Goal: Task Accomplishment & Management: Use online tool/utility

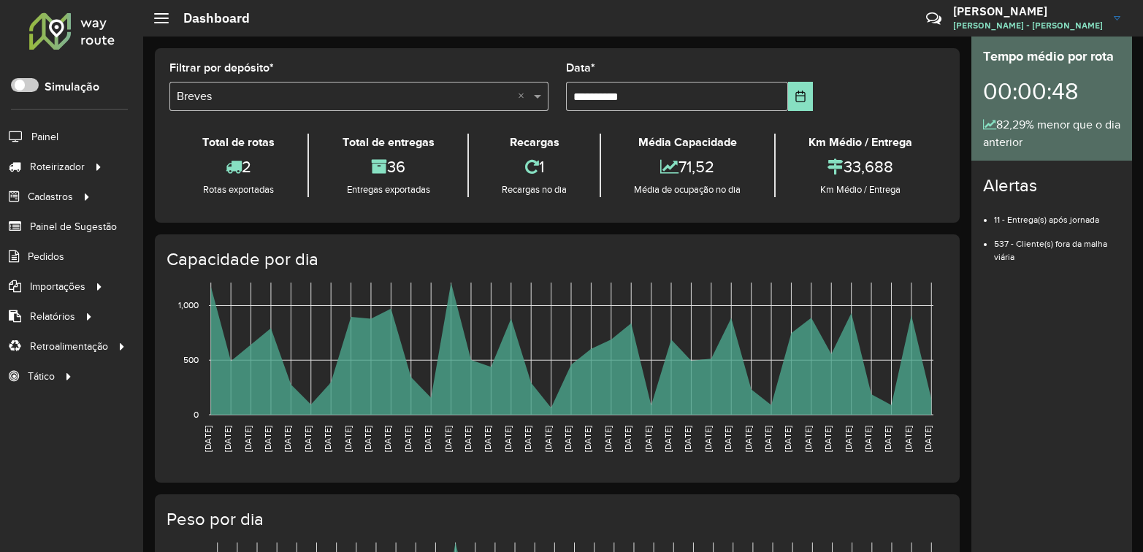
click at [978, 19] on span "Fernando Souza - CPD - Oliveira" at bounding box center [1028, 25] width 150 height 13
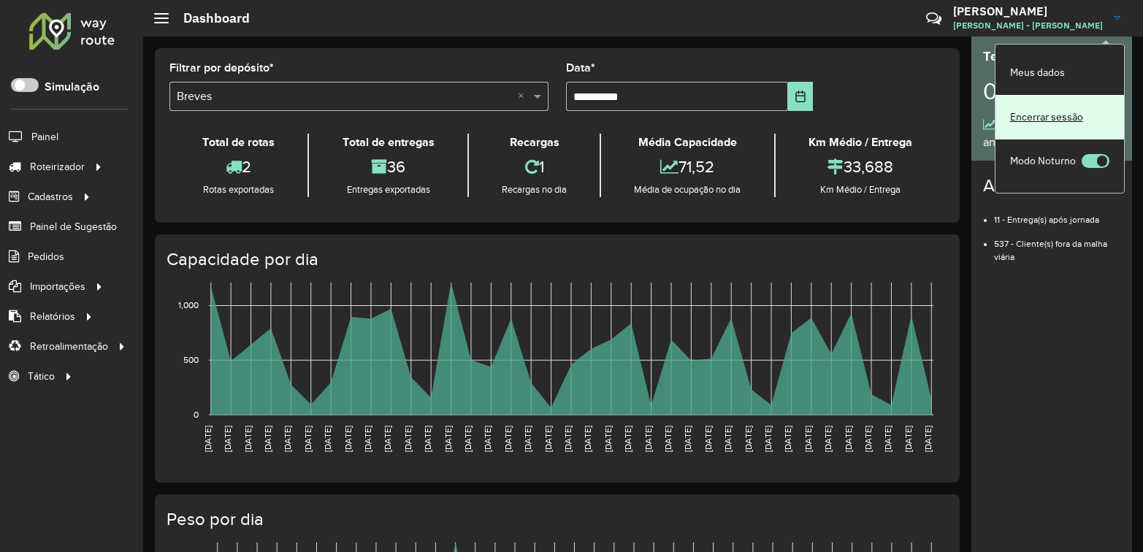
click at [1041, 114] on link "Encerrar sessão" at bounding box center [1059, 117] width 128 height 45
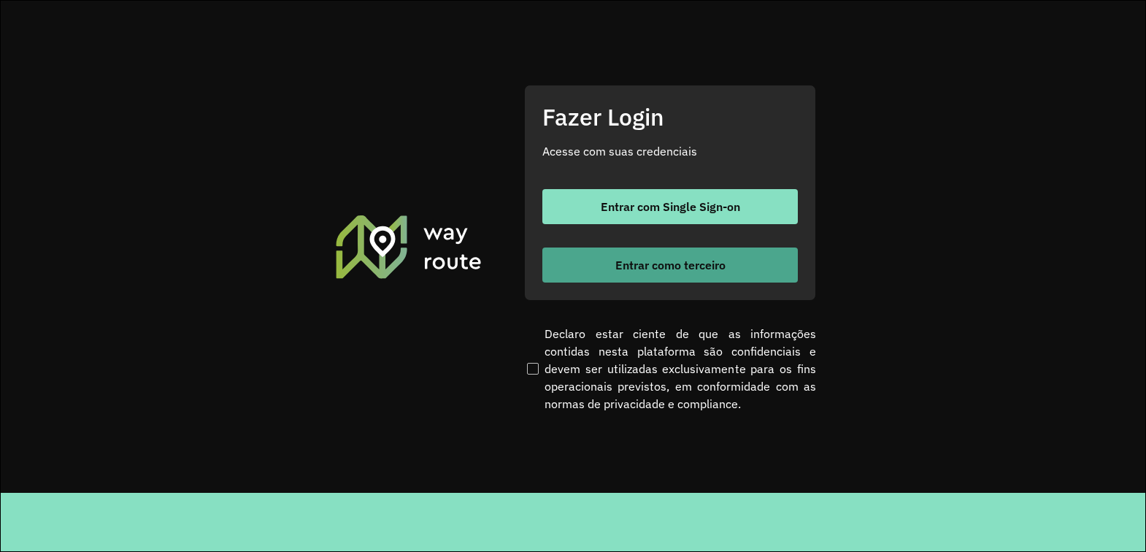
click at [679, 261] on span "Entrar como terceiro" at bounding box center [670, 265] width 110 height 12
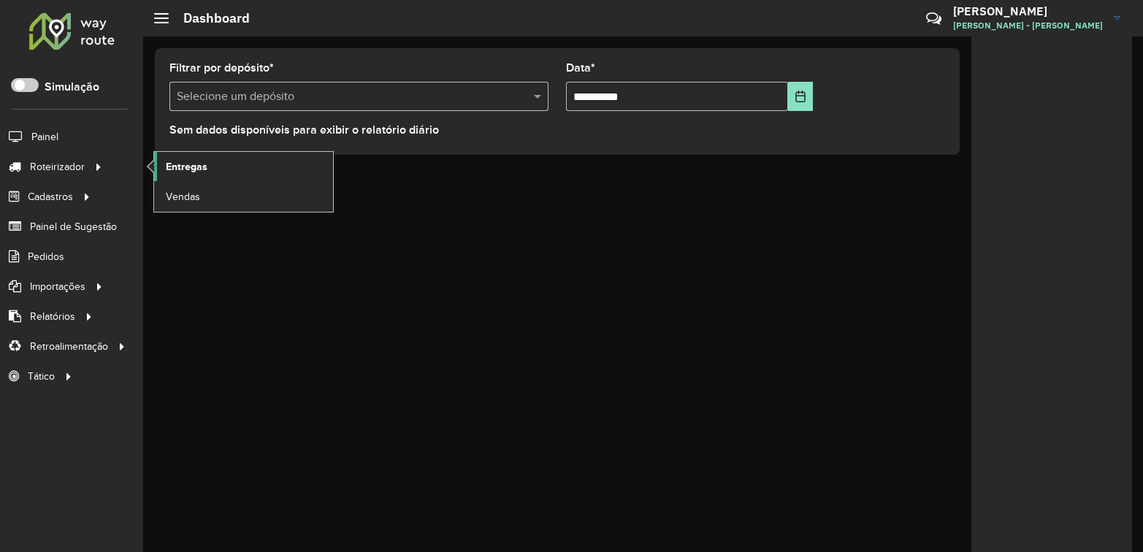
click at [191, 165] on span "Entregas" at bounding box center [187, 166] width 42 height 15
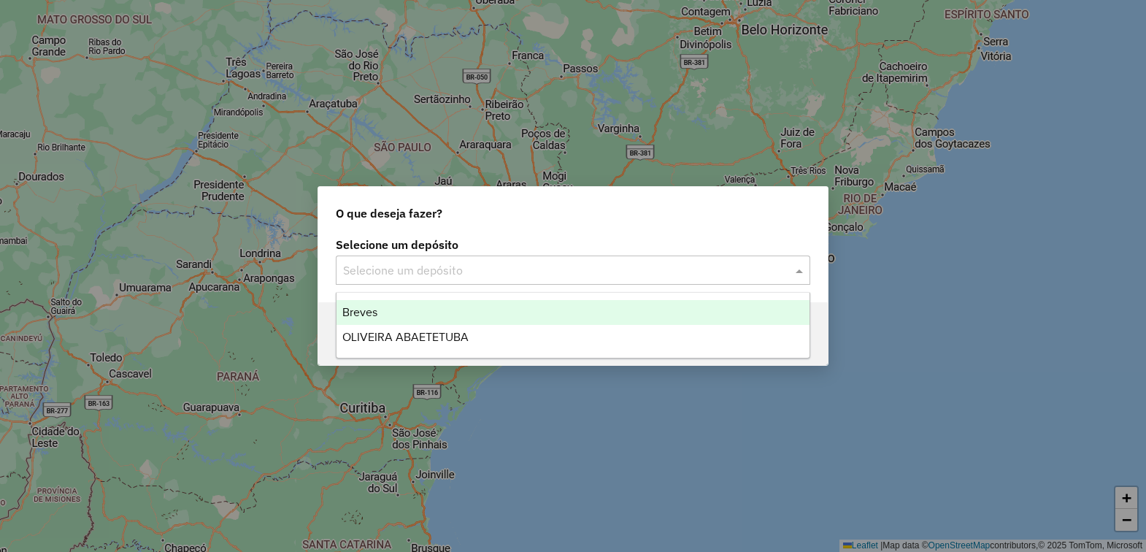
click at [461, 281] on div "Selecione um depósito" at bounding box center [573, 270] width 475 height 29
click at [367, 303] on div "Breves" at bounding box center [573, 312] width 473 height 25
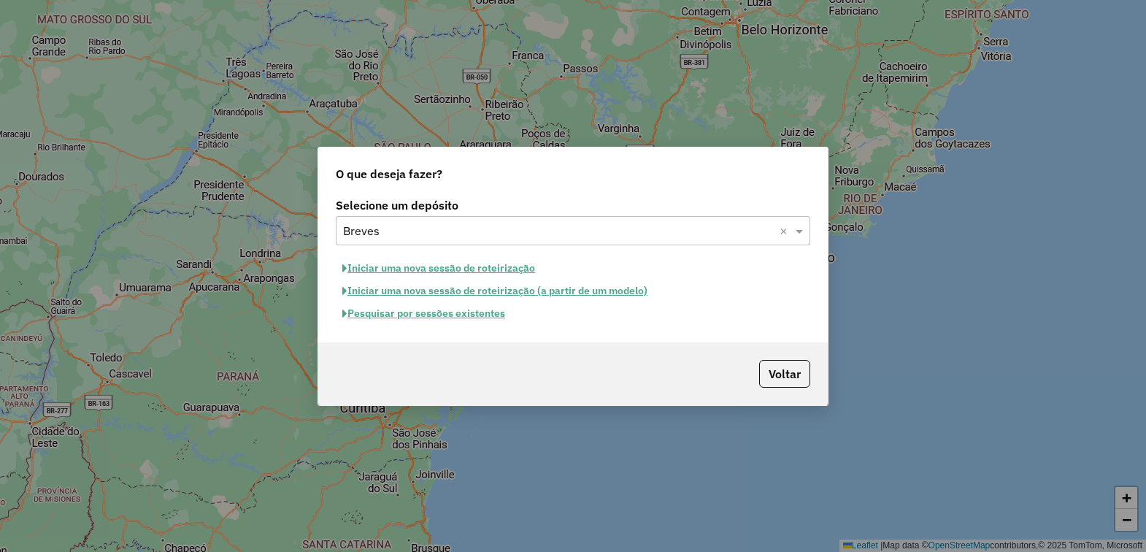
click at [427, 271] on button "Iniciar uma nova sessão de roteirização" at bounding box center [439, 268] width 206 height 23
select select "*"
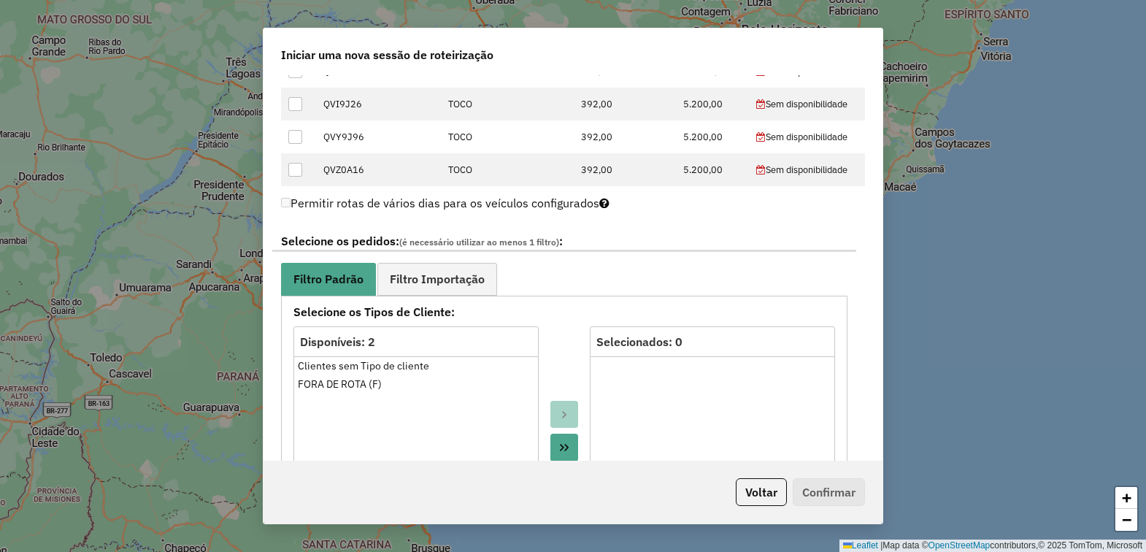
scroll to position [730, 0]
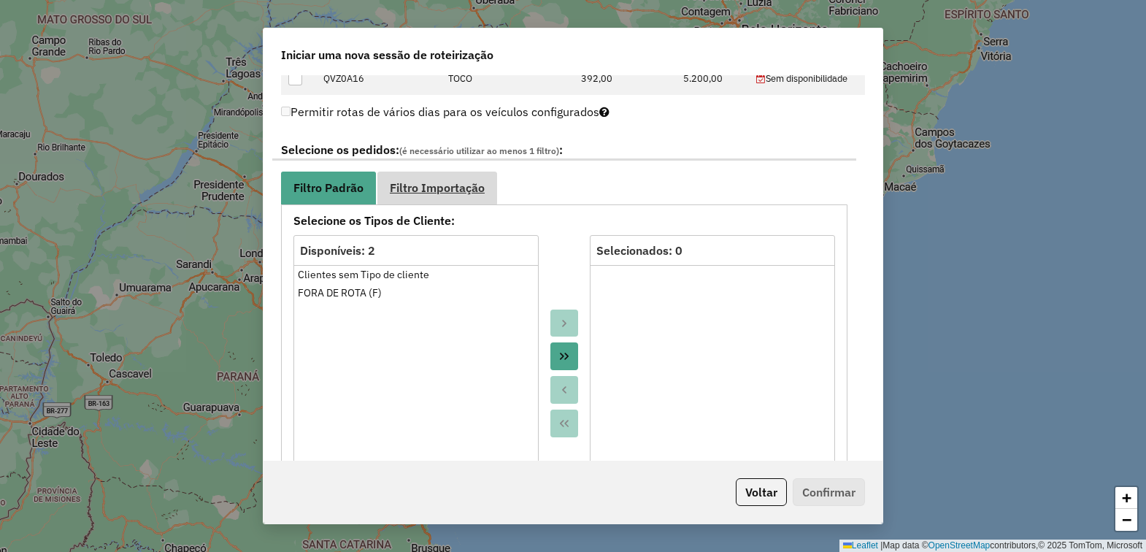
click at [438, 197] on link "Filtro Importação" at bounding box center [437, 188] width 120 height 33
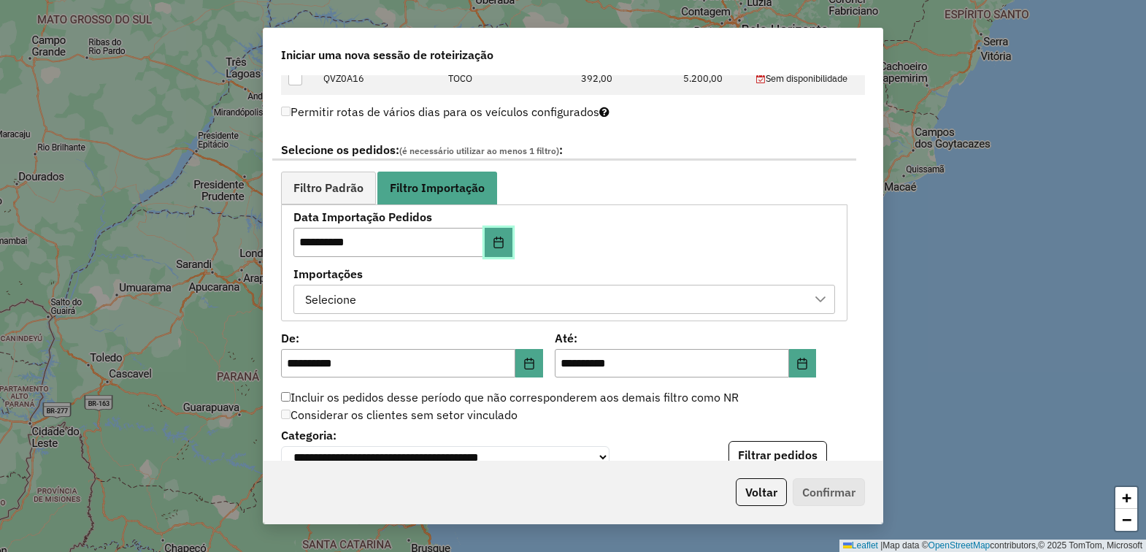
click at [502, 248] on icon "Choose Date" at bounding box center [499, 243] width 12 height 12
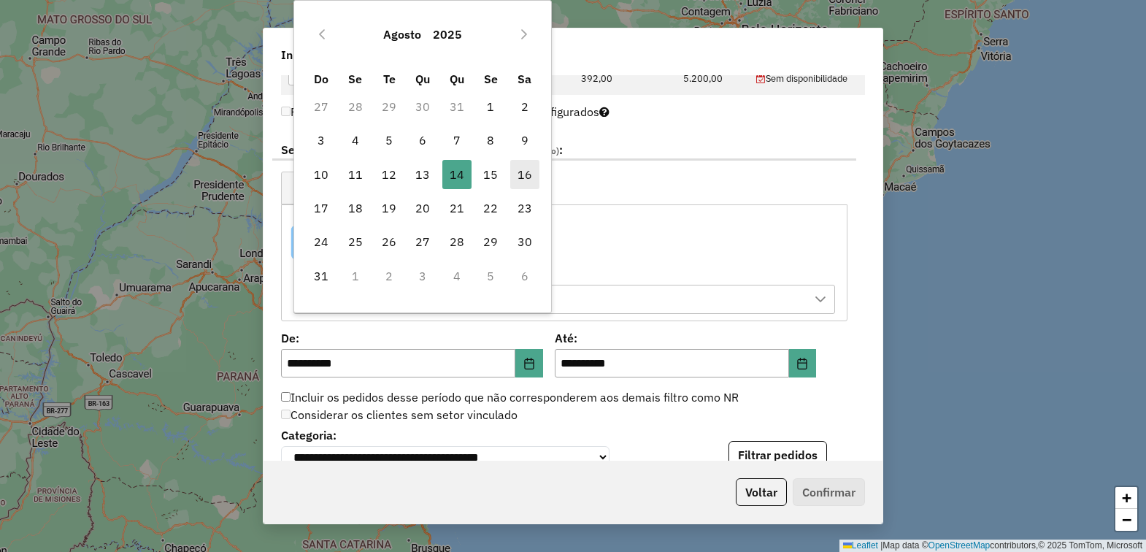
click at [527, 169] on span "16" at bounding box center [524, 174] width 29 height 29
type input "**********"
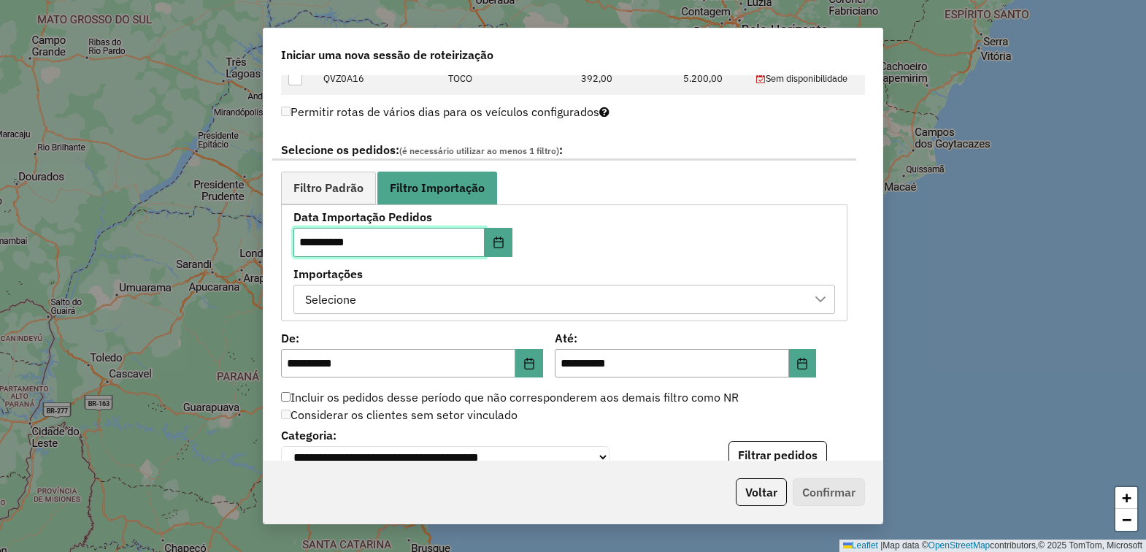
scroll to position [913, 0]
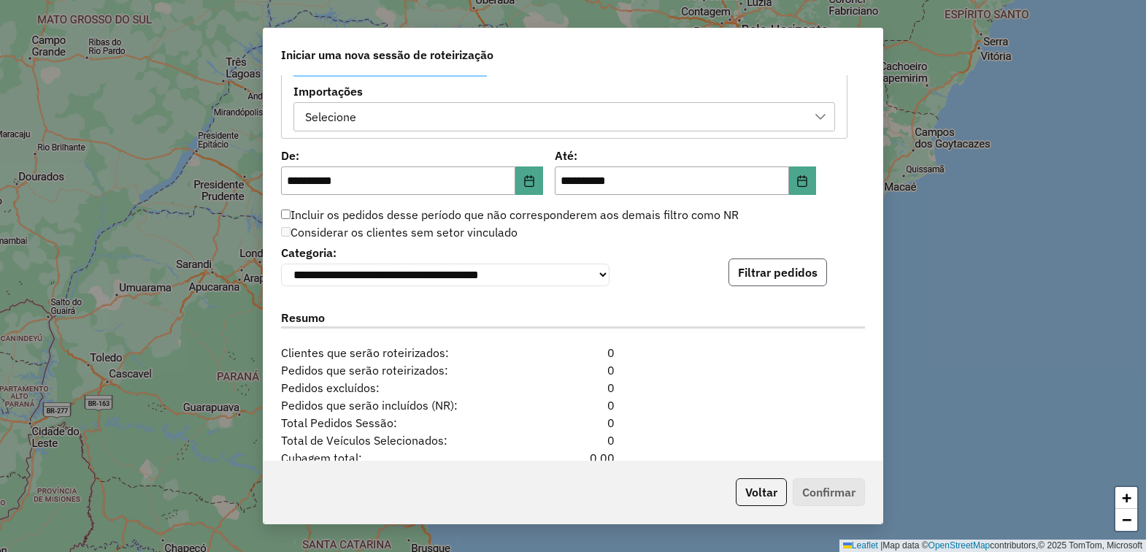
click at [785, 286] on button "Filtrar pedidos" at bounding box center [778, 272] width 99 height 28
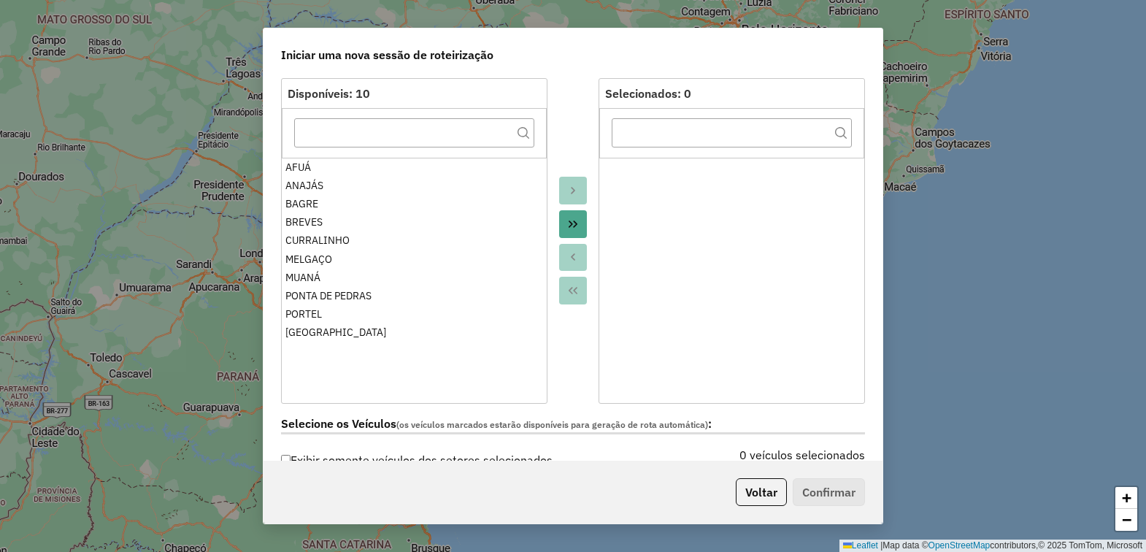
scroll to position [0, 0]
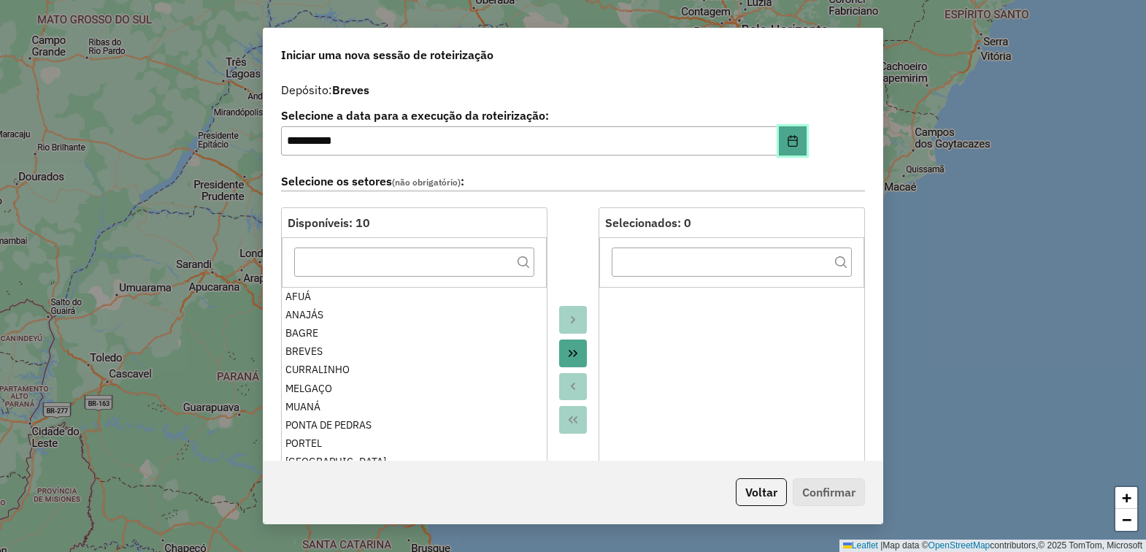
click at [791, 140] on icon "Choose Date" at bounding box center [792, 141] width 9 height 12
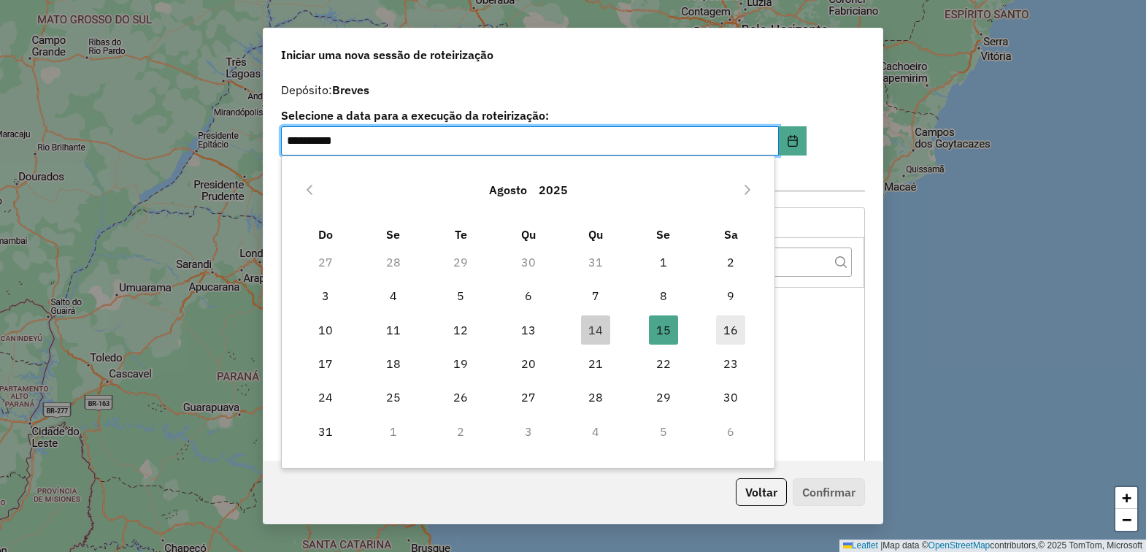
click at [730, 329] on span "16" at bounding box center [730, 329] width 29 height 29
type input "**********"
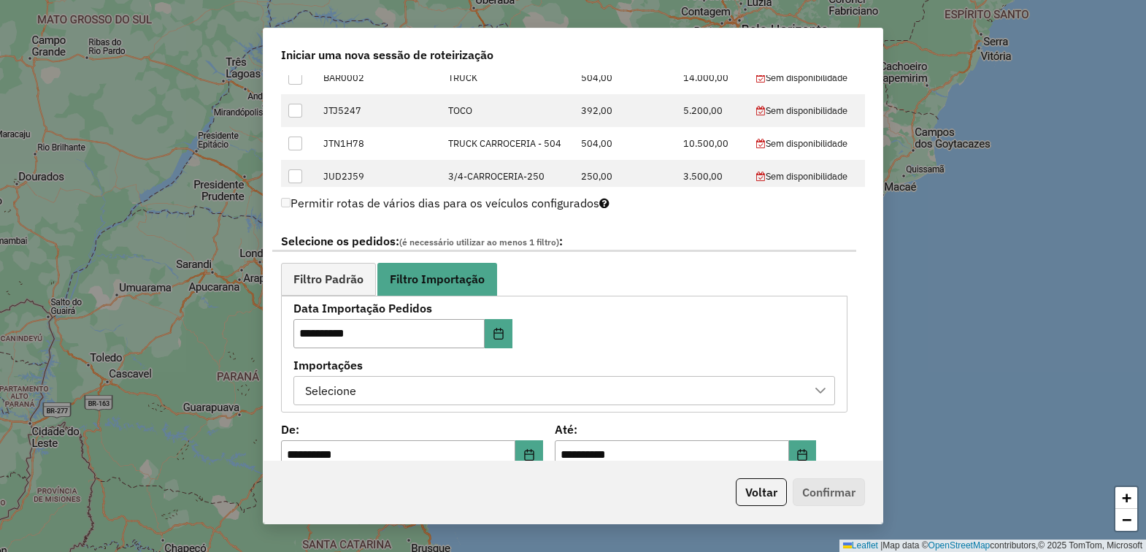
scroll to position [730, 0]
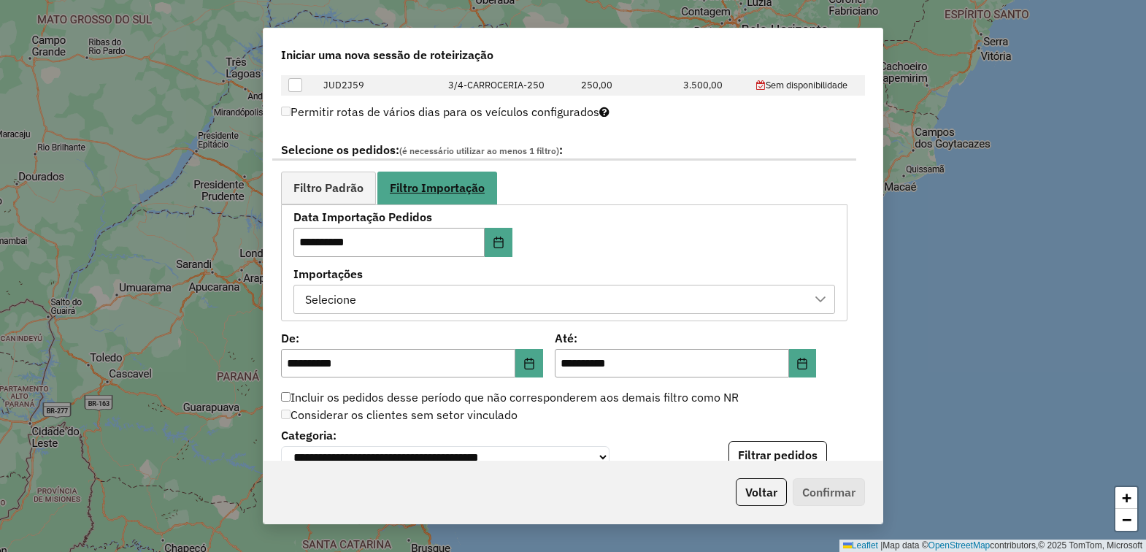
click at [429, 186] on span "Filtro Importação" at bounding box center [437, 188] width 95 height 12
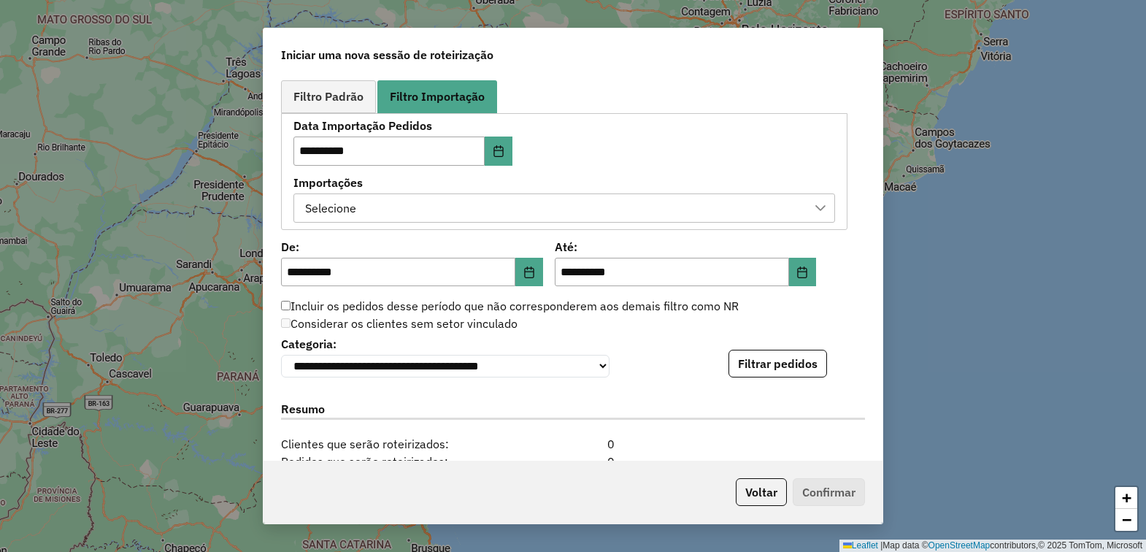
scroll to position [913, 0]
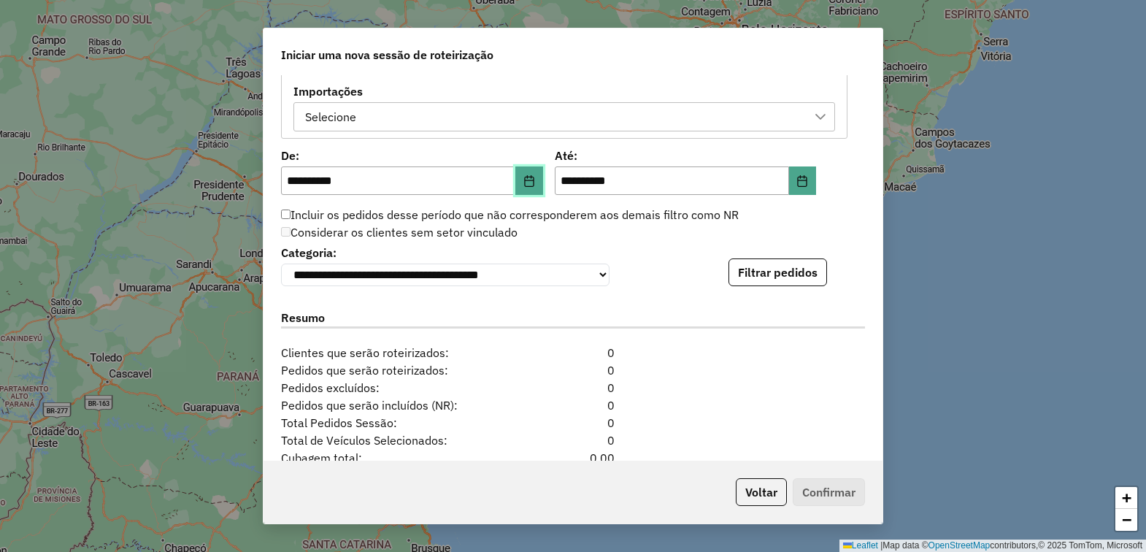
click at [526, 187] on icon "Choose Date" at bounding box center [529, 181] width 12 height 12
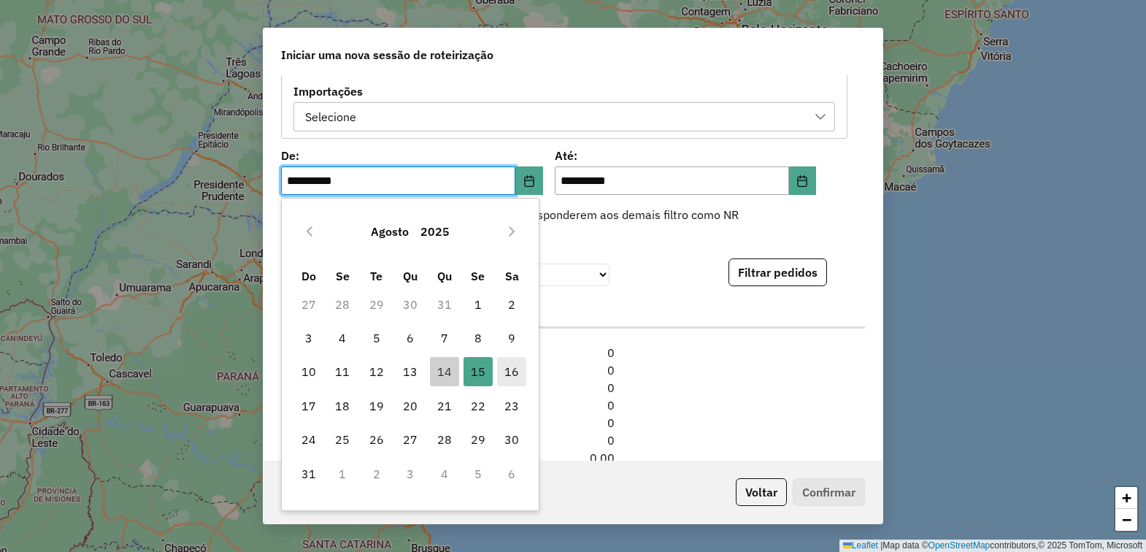
click at [505, 369] on span "16" at bounding box center [511, 371] width 29 height 29
type input "**********"
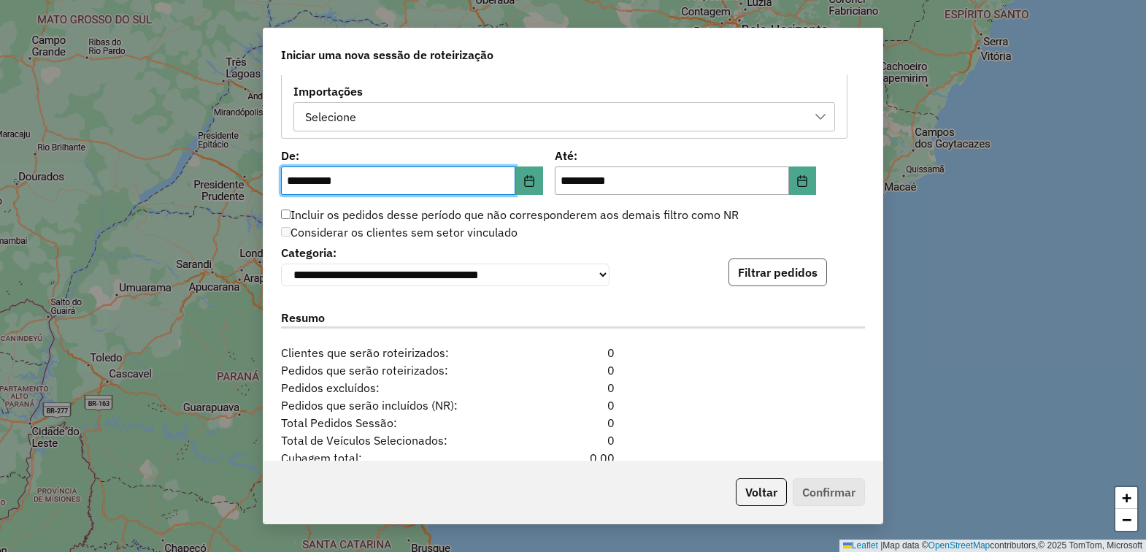
click at [793, 268] on button "Filtrar pedidos" at bounding box center [778, 272] width 99 height 28
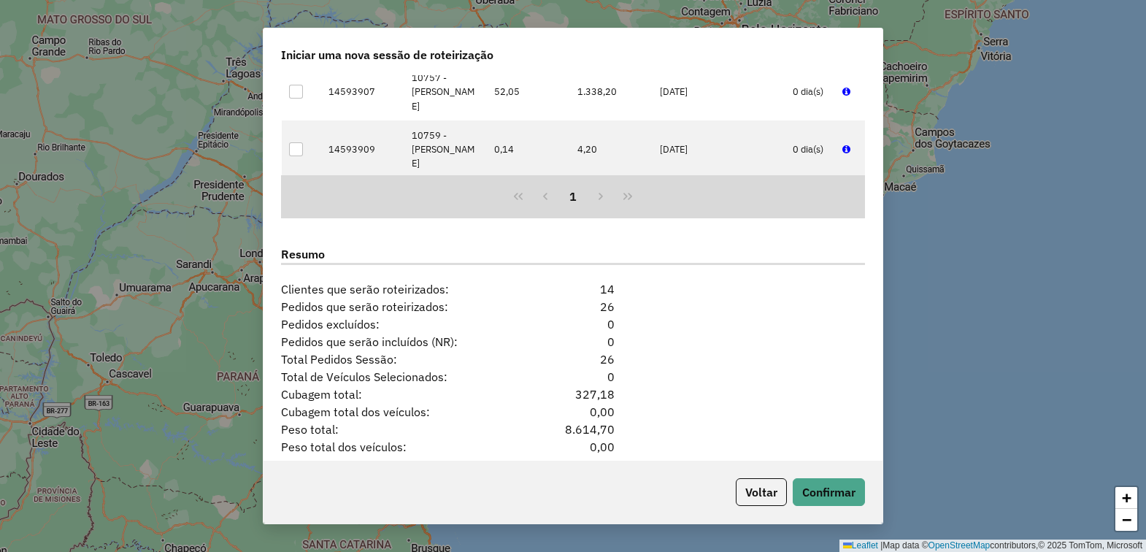
scroll to position [1344, 0]
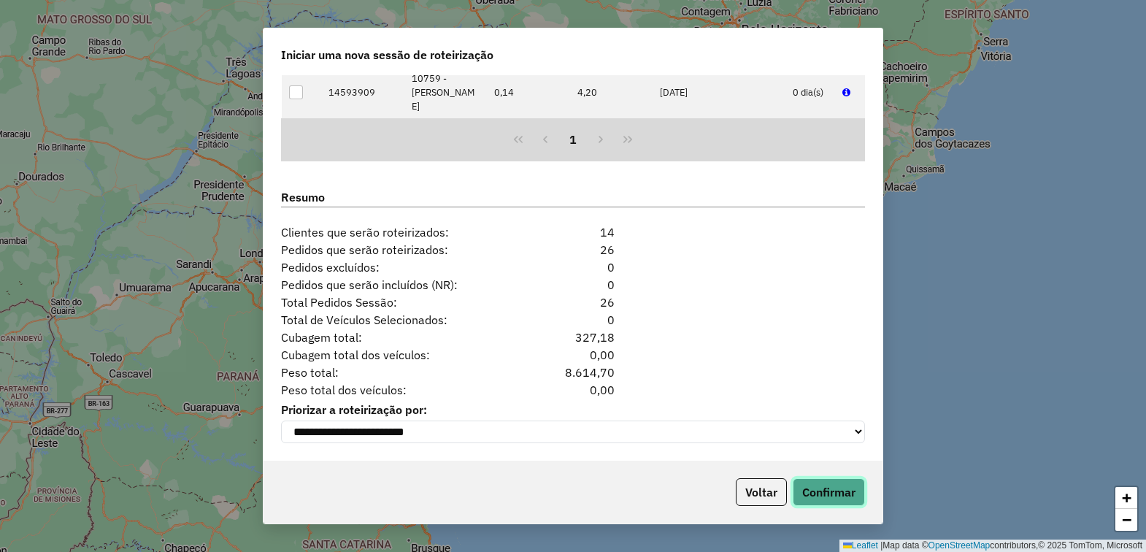
click at [818, 490] on button "Confirmar" at bounding box center [829, 492] width 72 height 28
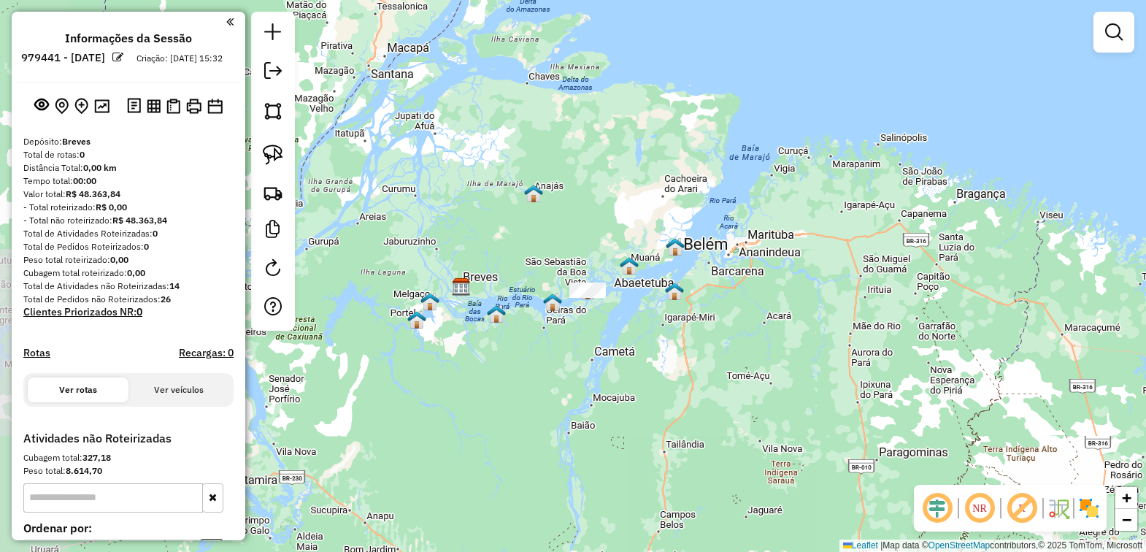
drag, startPoint x: 575, startPoint y: 264, endPoint x: 479, endPoint y: 268, distance: 96.5
click at [530, 274] on div "Janela de atendimento Grade de atendimento Capacidade Transportadoras Veículos …" at bounding box center [573, 276] width 1146 height 552
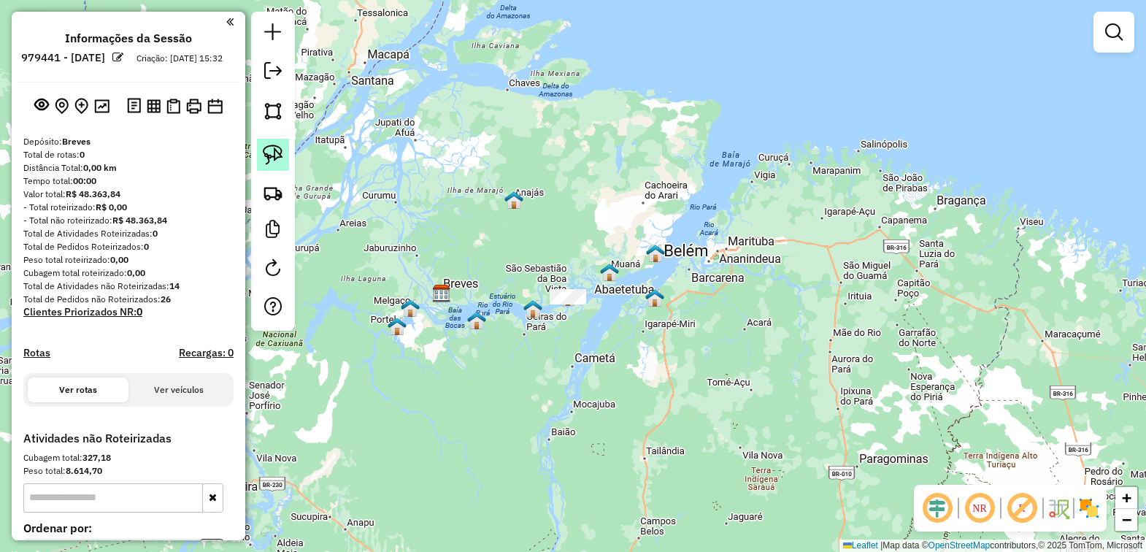
click at [281, 158] on img at bounding box center [273, 155] width 20 height 20
drag, startPoint x: 568, startPoint y: 229, endPoint x: 673, endPoint y: 350, distance: 161.0
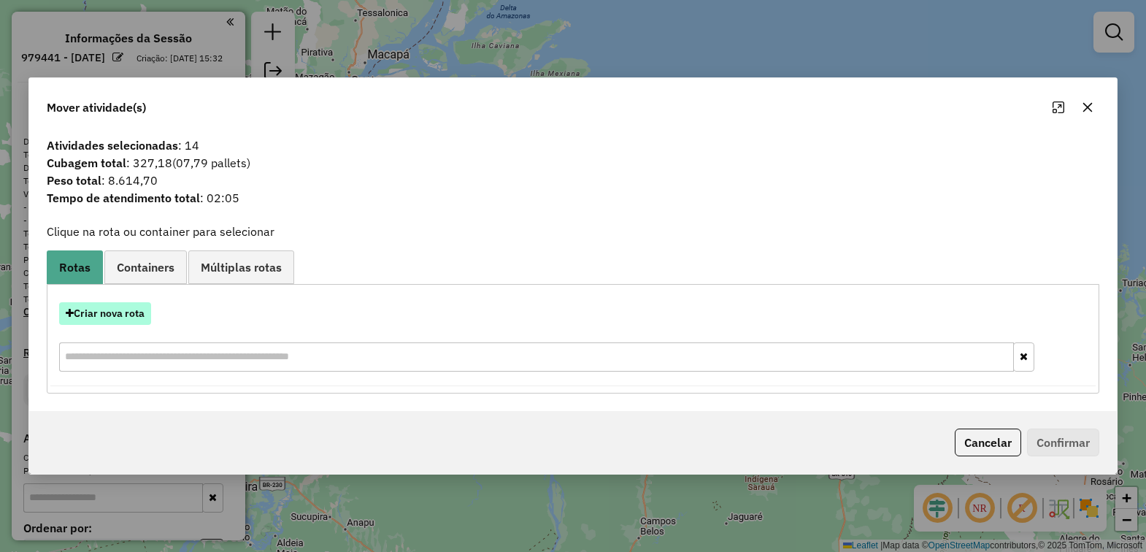
click at [112, 310] on button "Criar nova rota" at bounding box center [105, 313] width 92 height 23
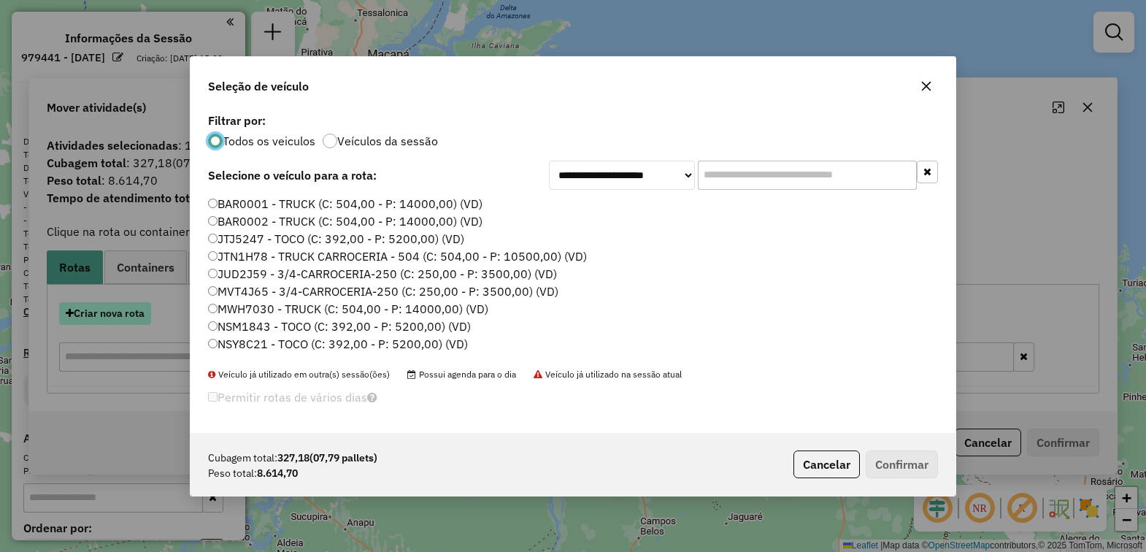
scroll to position [7, 4]
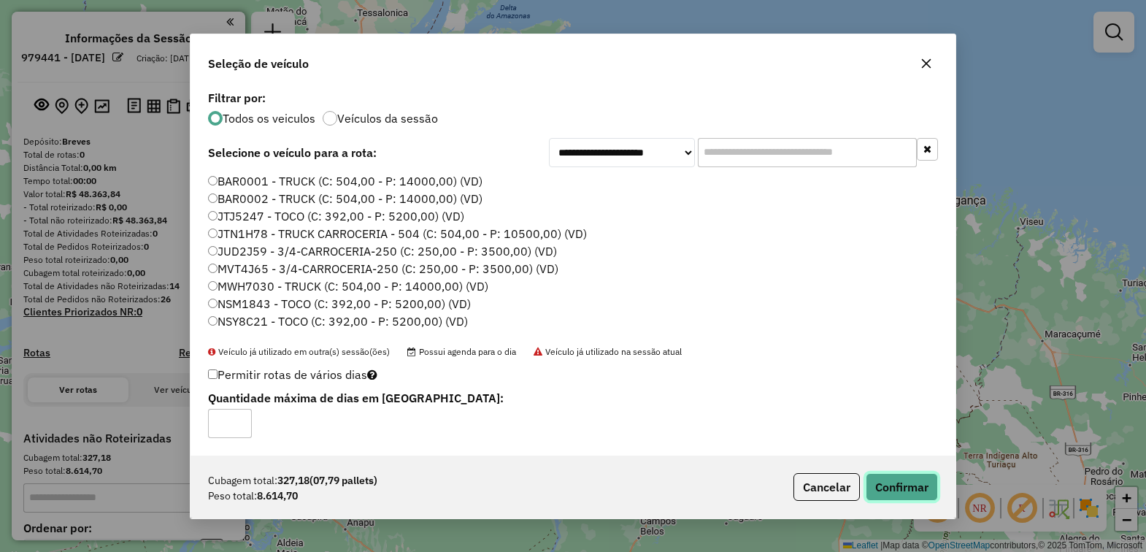
click at [921, 488] on button "Confirmar" at bounding box center [902, 487] width 72 height 28
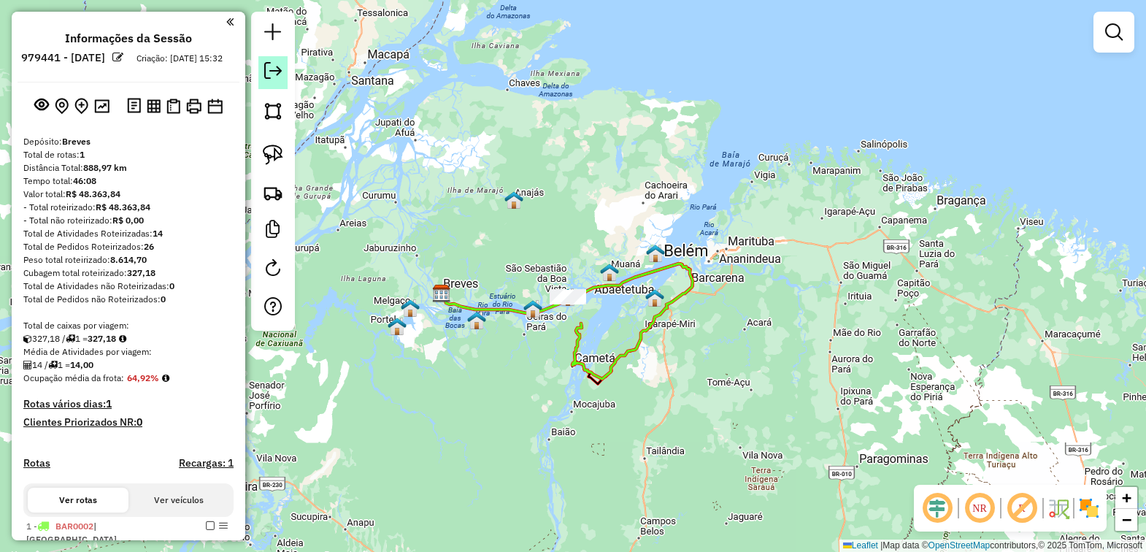
click at [269, 73] on em at bounding box center [273, 71] width 18 height 18
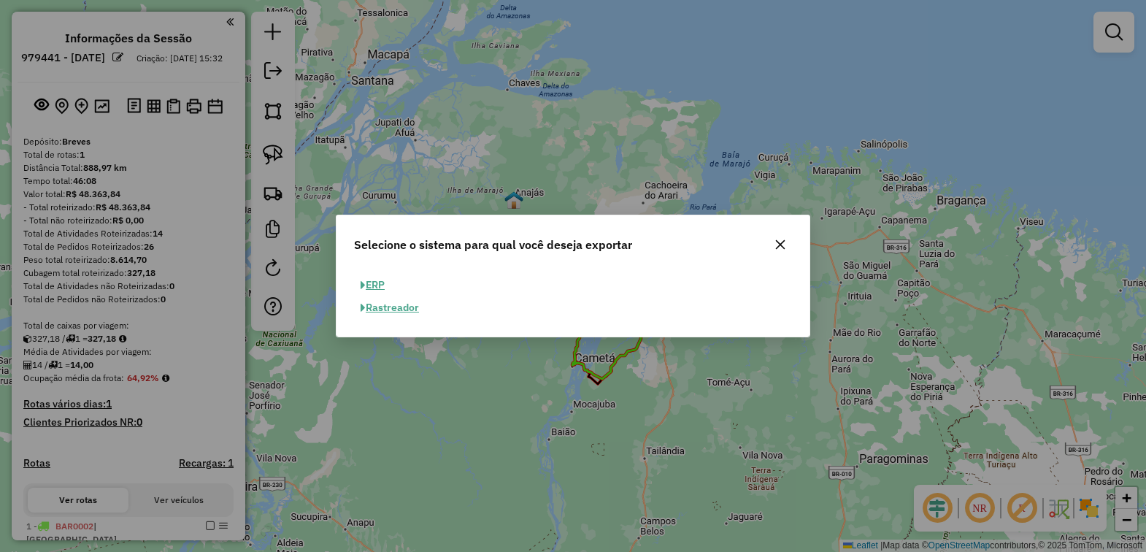
click at [782, 245] on icon "button" at bounding box center [781, 245] width 12 height 12
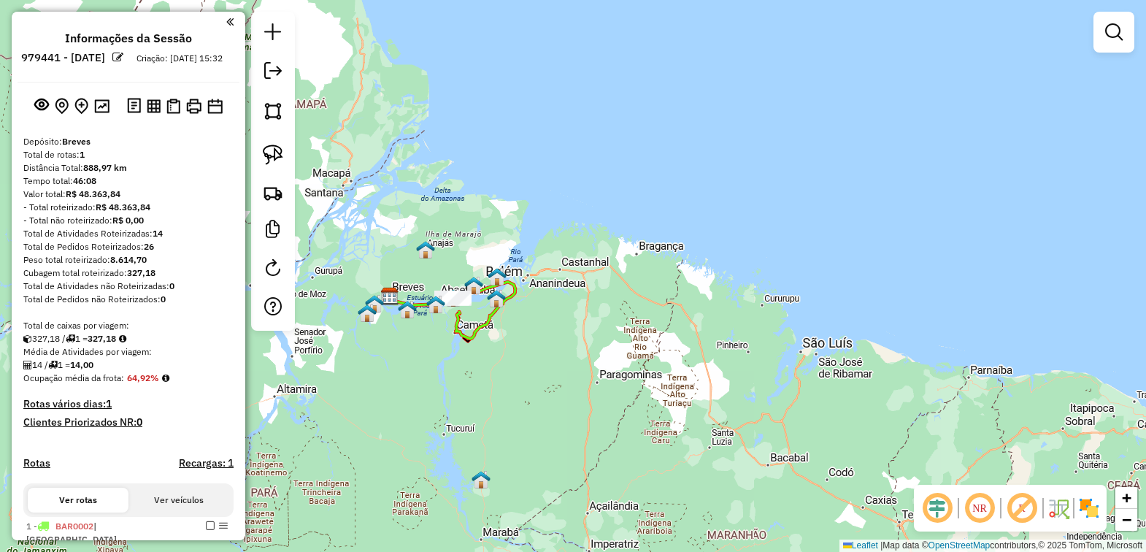
scroll to position [132, 0]
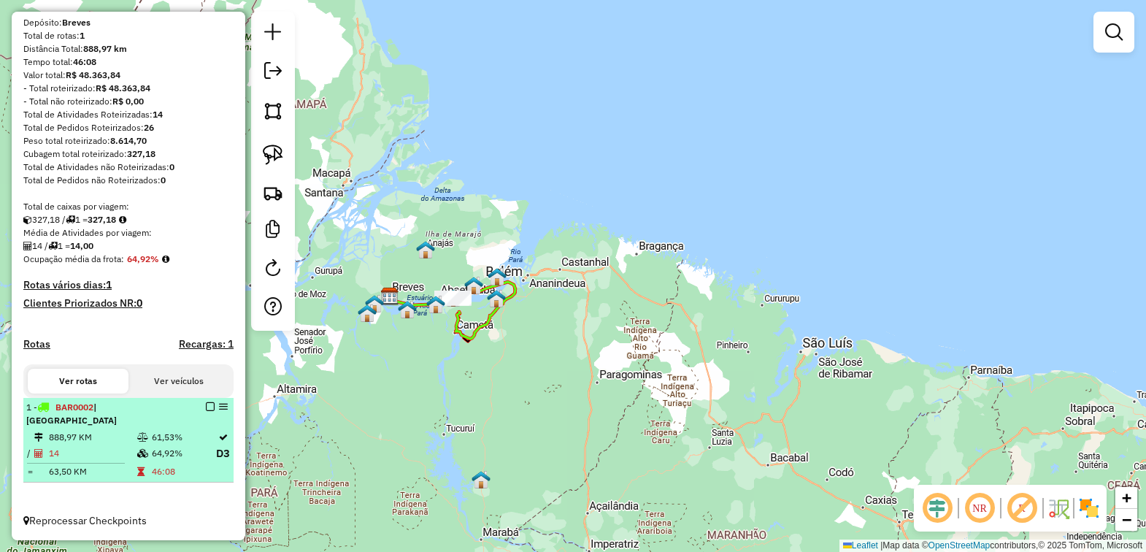
click at [206, 407] on em at bounding box center [210, 406] width 9 height 9
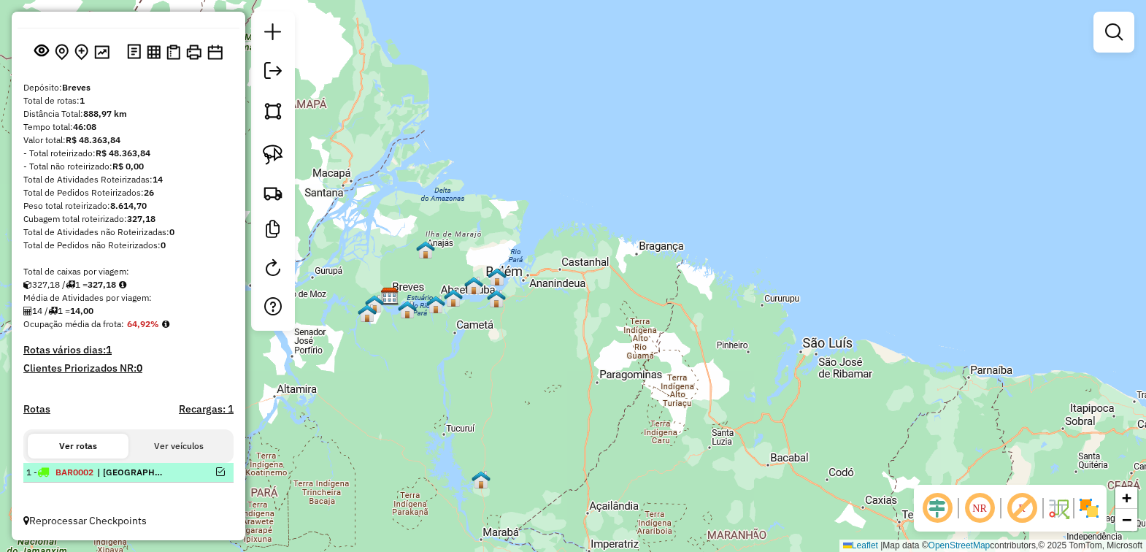
scroll to position [66, 0]
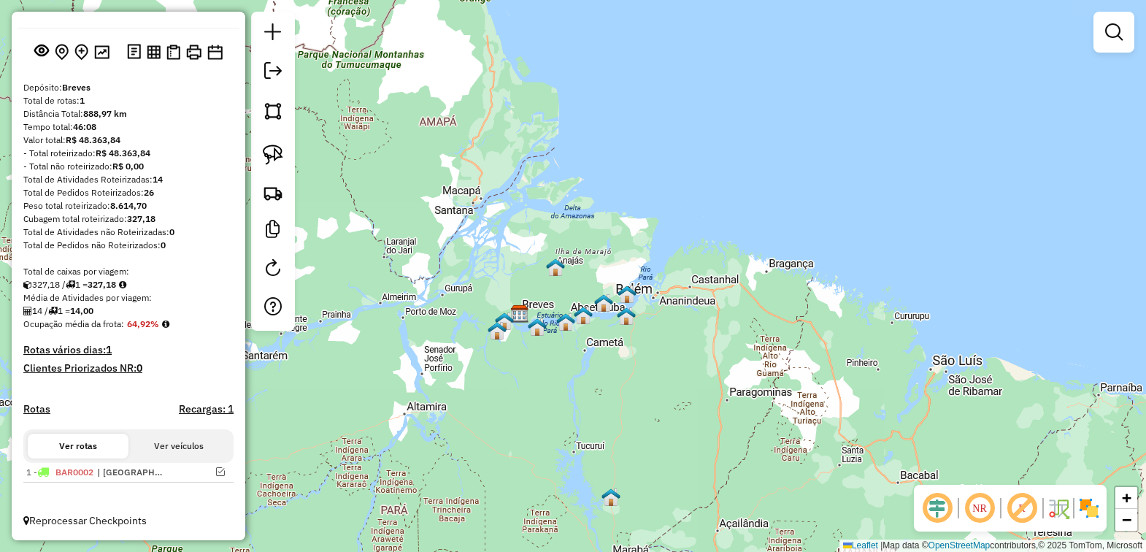
drag, startPoint x: 394, startPoint y: 199, endPoint x: 510, endPoint y: 205, distance: 115.5
click at [510, 205] on div "Janela de atendimento Grade de atendimento Capacidade Transportadoras Veículos …" at bounding box center [573, 276] width 1146 height 552
click at [267, 74] on em at bounding box center [273, 71] width 18 height 18
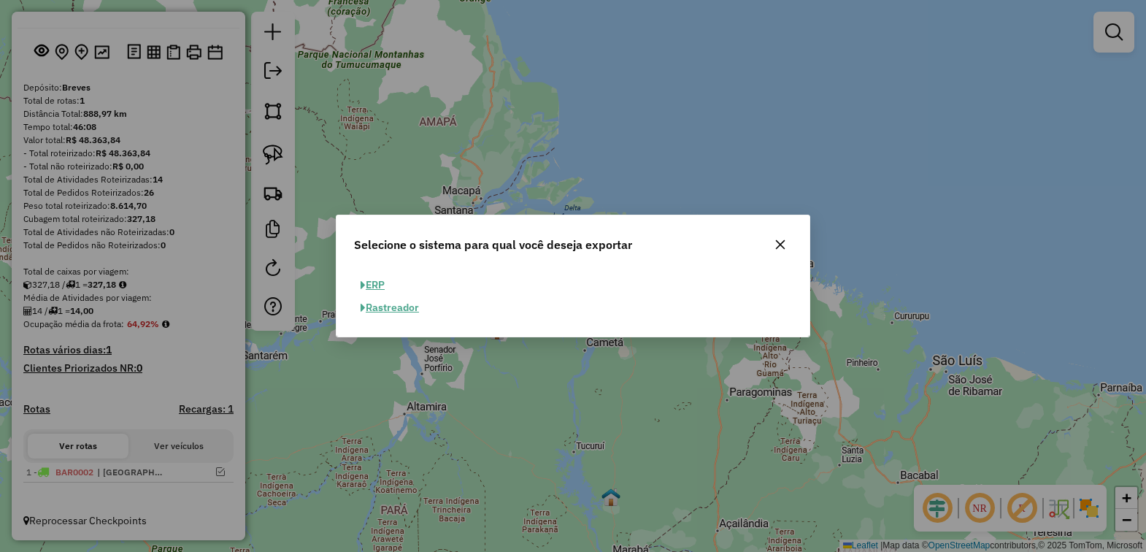
click at [381, 282] on button "ERP" at bounding box center [372, 285] width 37 height 23
select select "**"
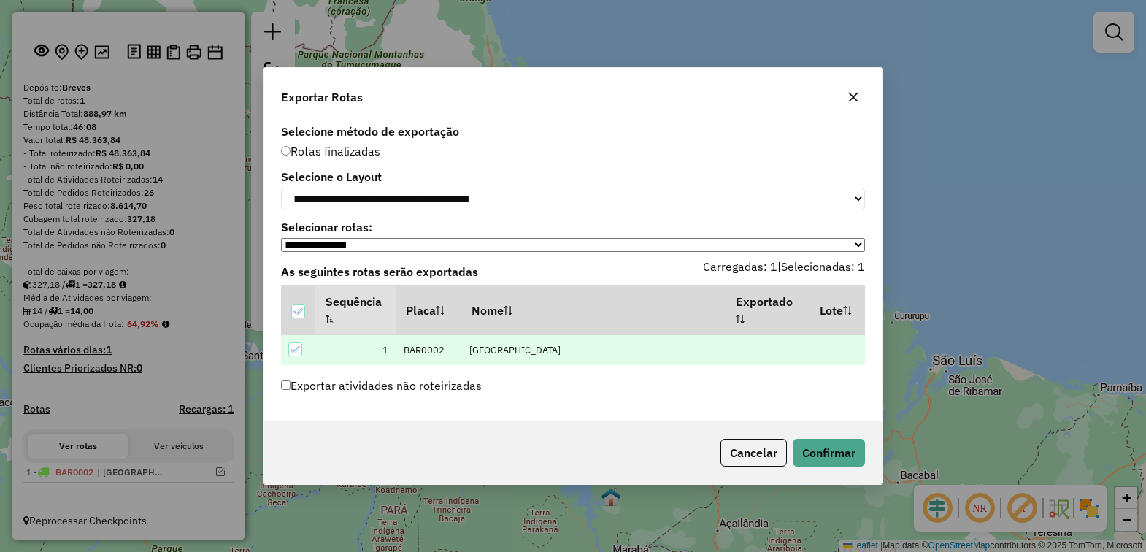
click at [742, 388] on div "Exportar atividades não roteirizadas" at bounding box center [573, 389] width 602 height 28
click at [816, 458] on button "Confirmar" at bounding box center [829, 453] width 72 height 28
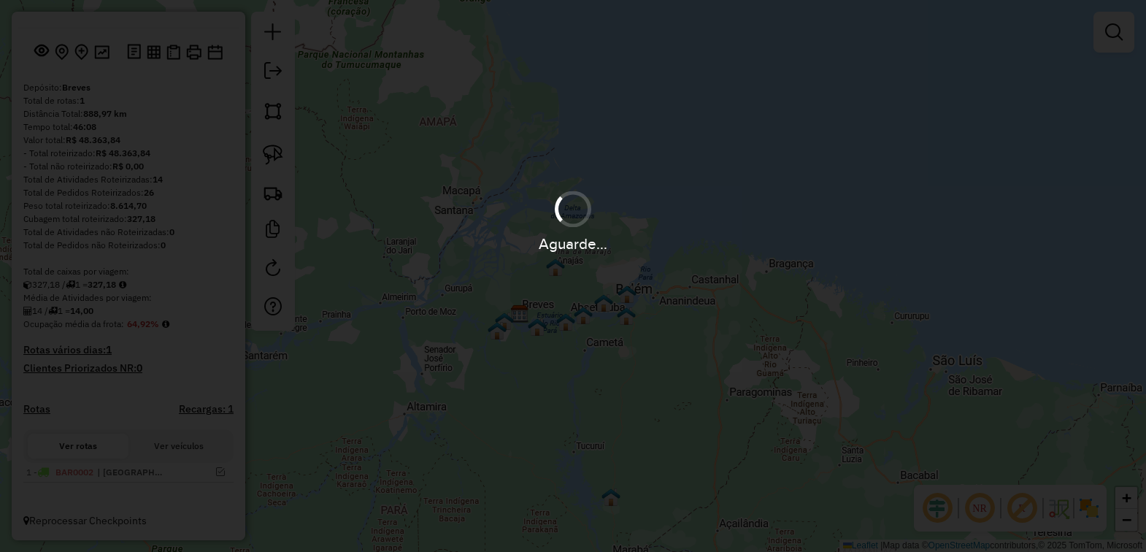
scroll to position [139, 0]
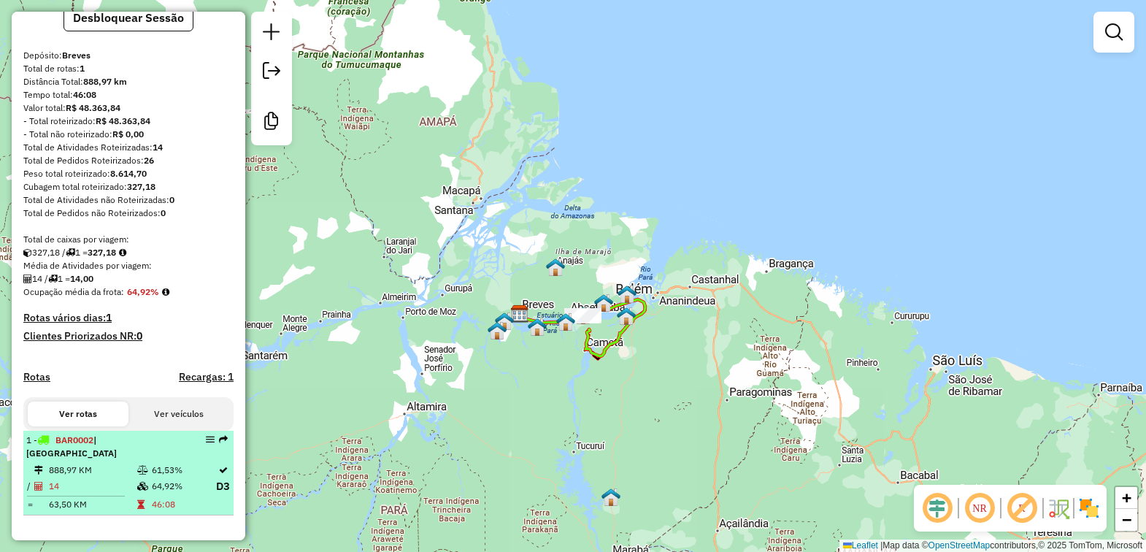
click at [110, 477] on td "14" at bounding box center [92, 486] width 88 height 18
select select "**********"
